Goal: Task Accomplishment & Management: Manage account settings

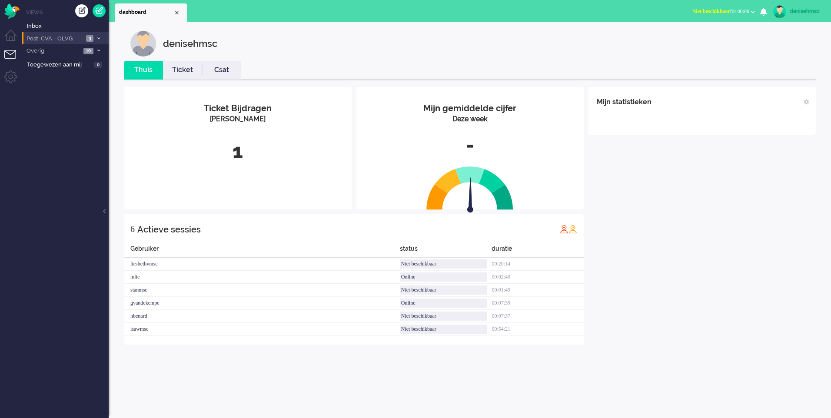
click at [74, 37] on span "Post-CVA - OLVG" at bounding box center [54, 39] width 58 height 8
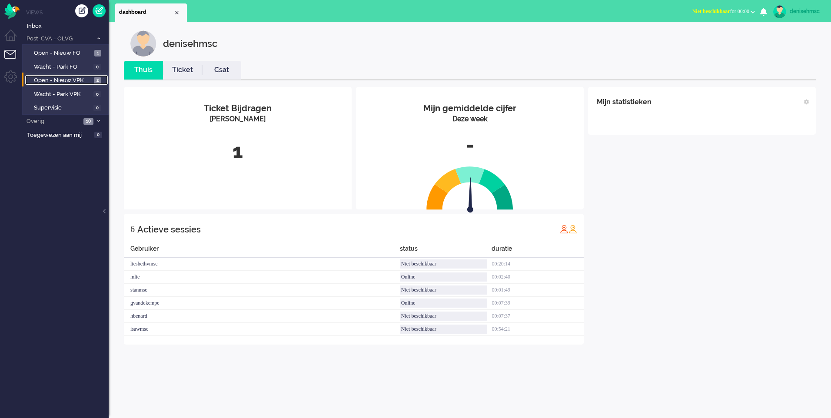
click at [79, 79] on span "Open - Nieuw VPK" at bounding box center [63, 80] width 58 height 8
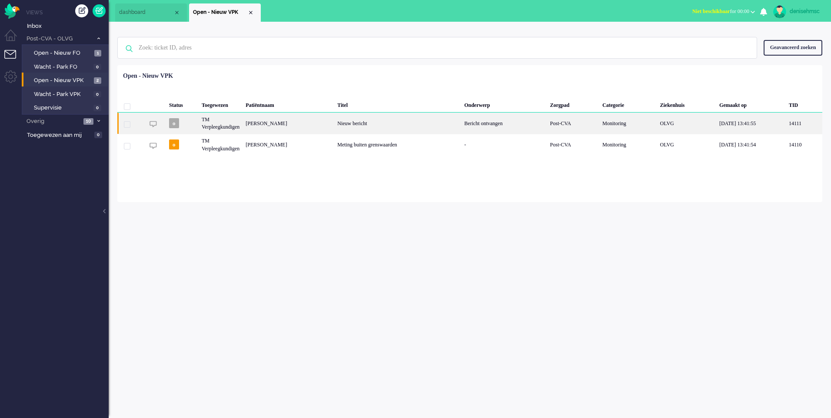
click at [347, 120] on div "Nieuw bericht" at bounding box center [397, 123] width 127 height 21
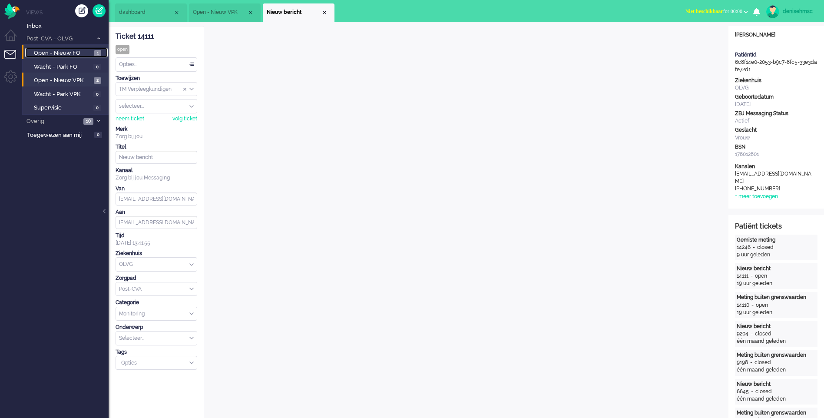
click at [73, 52] on span "Open - Nieuw FO" at bounding box center [63, 53] width 58 height 8
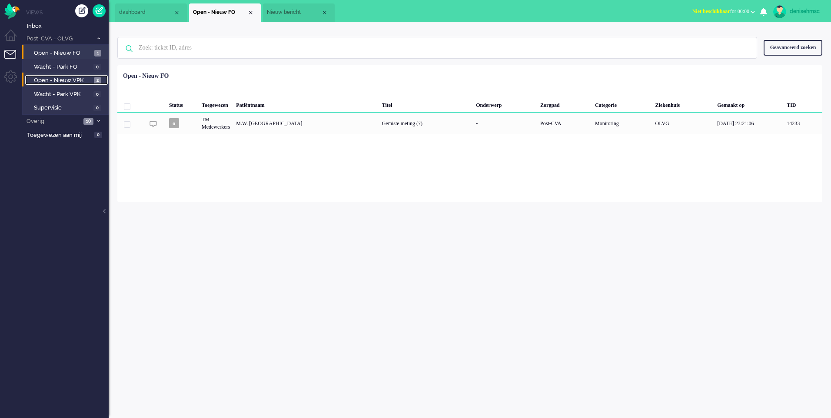
click at [86, 79] on span "Open - Nieuw VPK" at bounding box center [63, 80] width 58 height 8
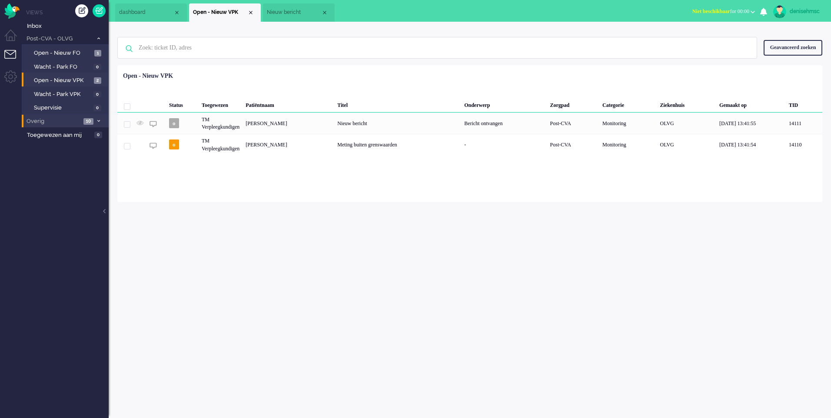
click at [83, 123] on span "10" at bounding box center [88, 121] width 10 height 7
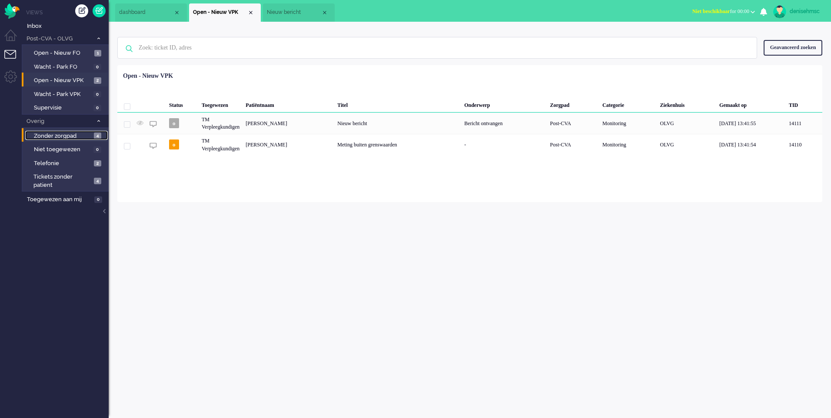
click at [90, 136] on span "Zonder zorgpad" at bounding box center [63, 136] width 58 height 8
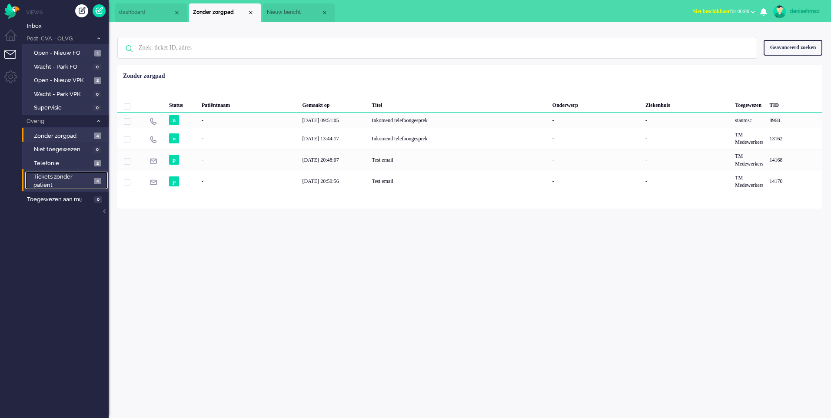
click at [91, 179] on link "Tickets zonder patient 4" at bounding box center [66, 180] width 83 height 17
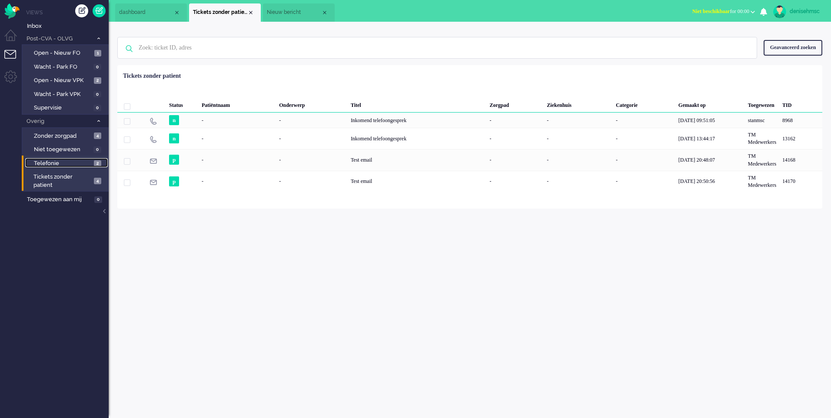
click at [94, 164] on span "2" at bounding box center [97, 163] width 7 height 7
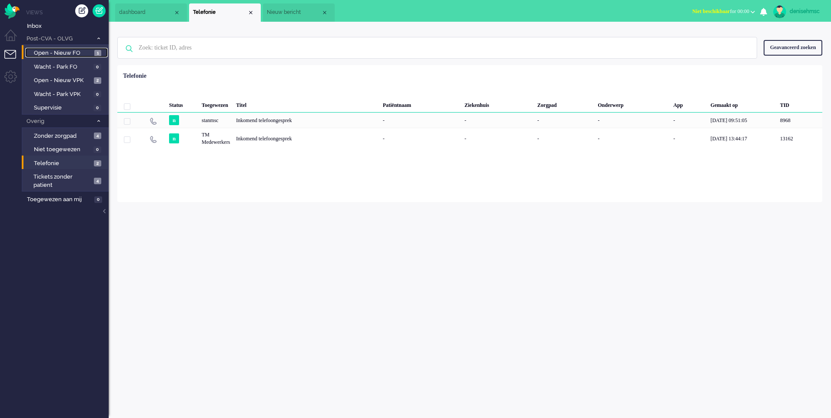
click at [92, 54] on link "Open - Nieuw FO 1" at bounding box center [66, 53] width 83 height 10
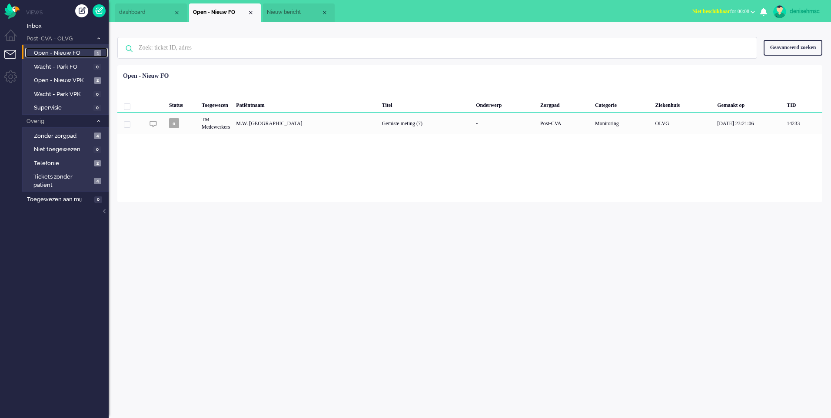
click at [88, 55] on span "Open - Nieuw FO" at bounding box center [63, 53] width 58 height 8
click at [84, 82] on span "Open - Nieuw VPK" at bounding box center [63, 80] width 58 height 8
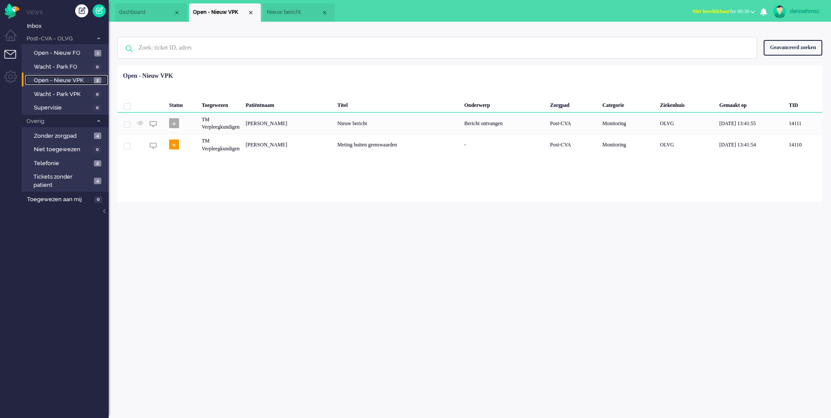
click at [297, 11] on span "Nieuw bericht" at bounding box center [294, 12] width 54 height 7
